Goal: Task Accomplishment & Management: Use online tool/utility

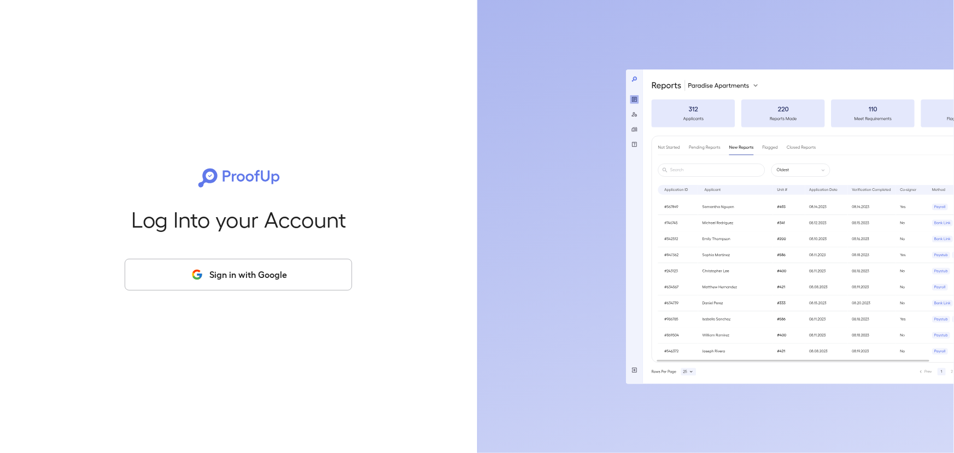
click at [236, 273] on button "Sign in with Google" at bounding box center [238, 275] width 227 height 32
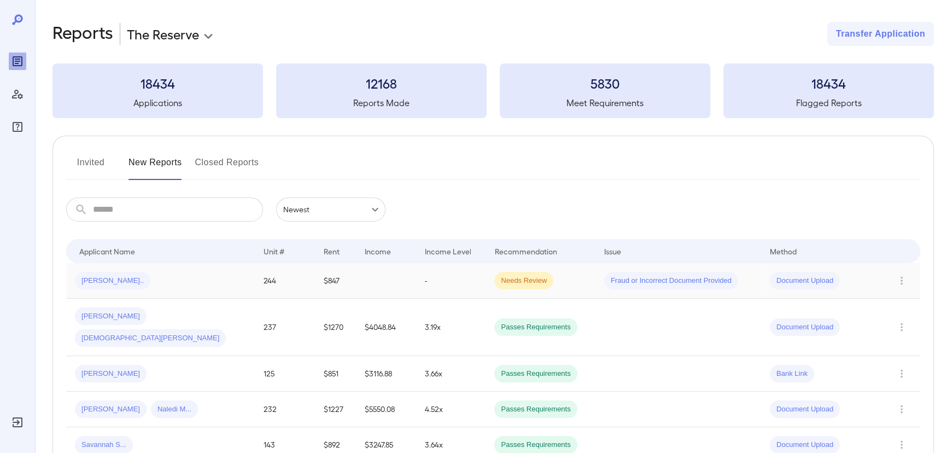
click at [167, 278] on div "Santia O..." at bounding box center [160, 280] width 171 height 17
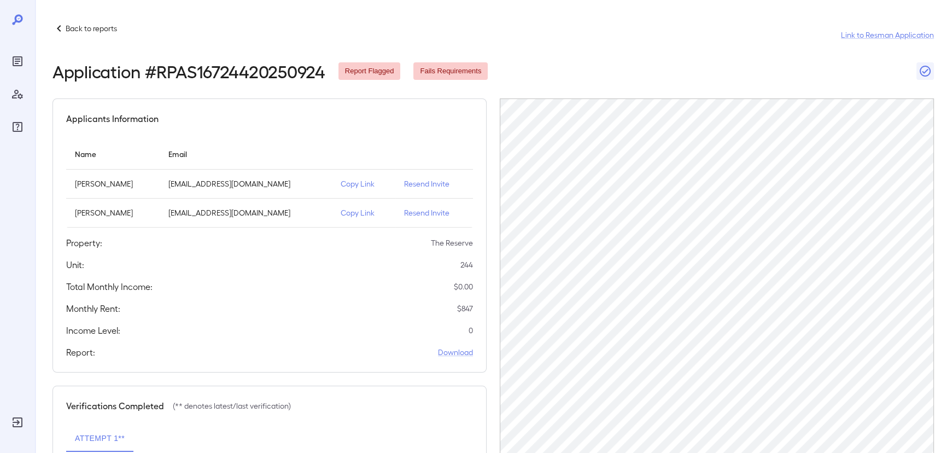
scroll to position [183, 0]
click at [373, 186] on p "Copy Link" at bounding box center [364, 183] width 46 height 11
